Goal: Transaction & Acquisition: Purchase product/service

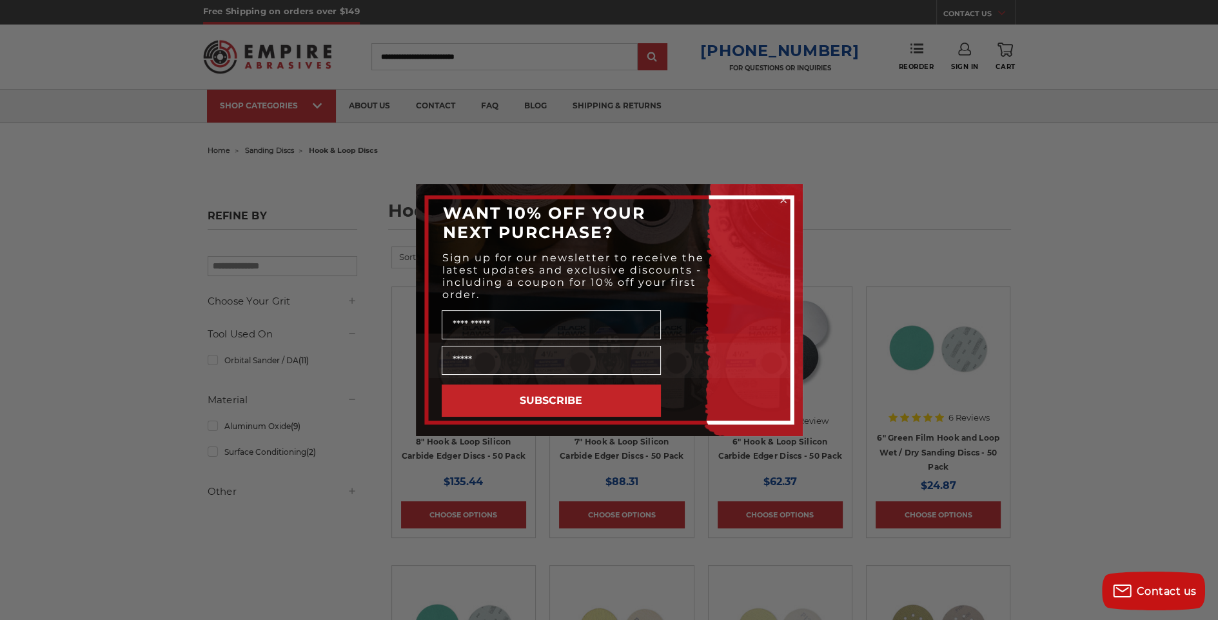
click at [780, 194] on circle "Close dialog" at bounding box center [783, 200] width 12 height 12
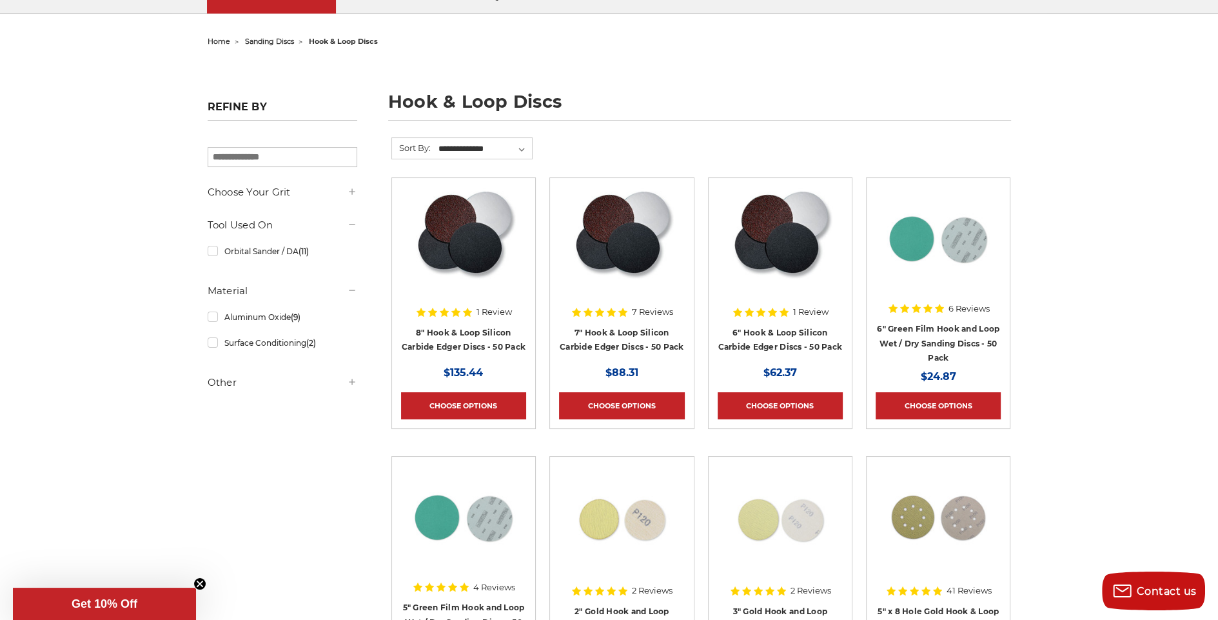
scroll to position [107, 0]
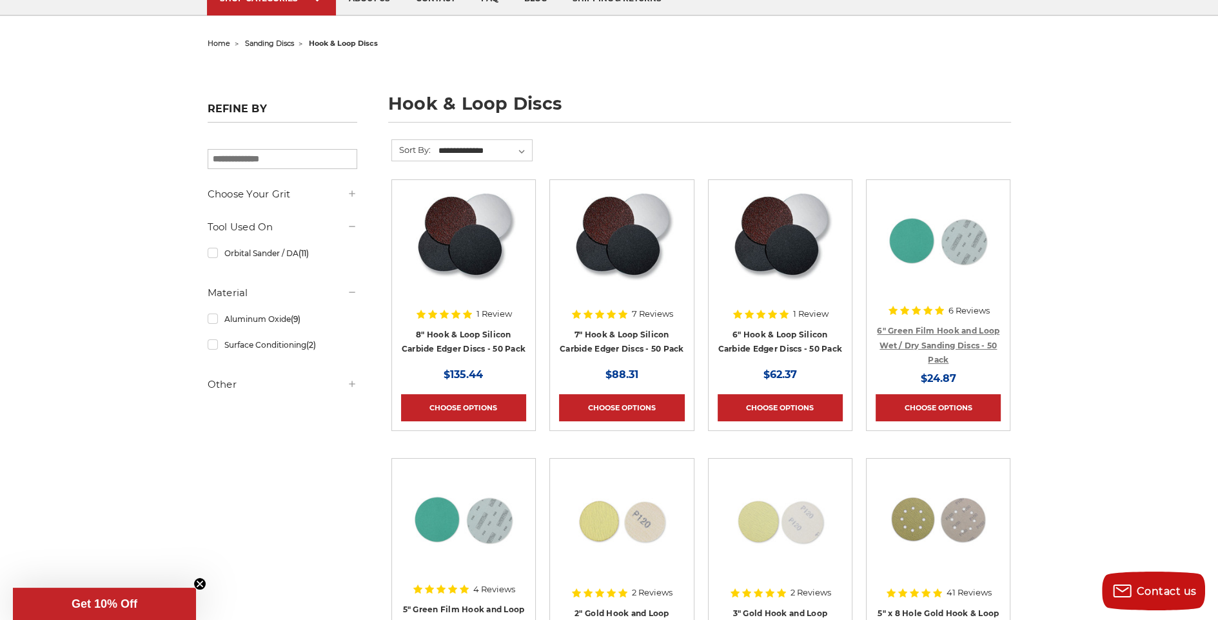
click at [970, 340] on link "6" Green Film Hook and Loop Wet / Dry Sanding Discs - 50 Pack" at bounding box center [938, 345] width 123 height 39
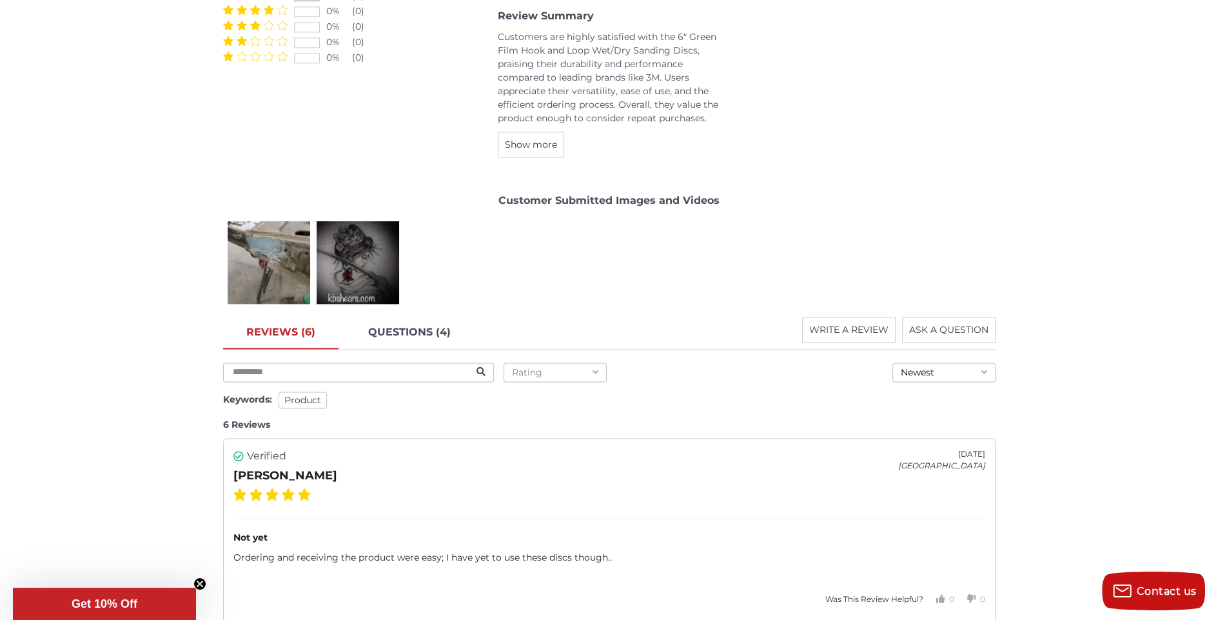
scroll to position [2364, 0]
